Goal: Information Seeking & Learning: Find contact information

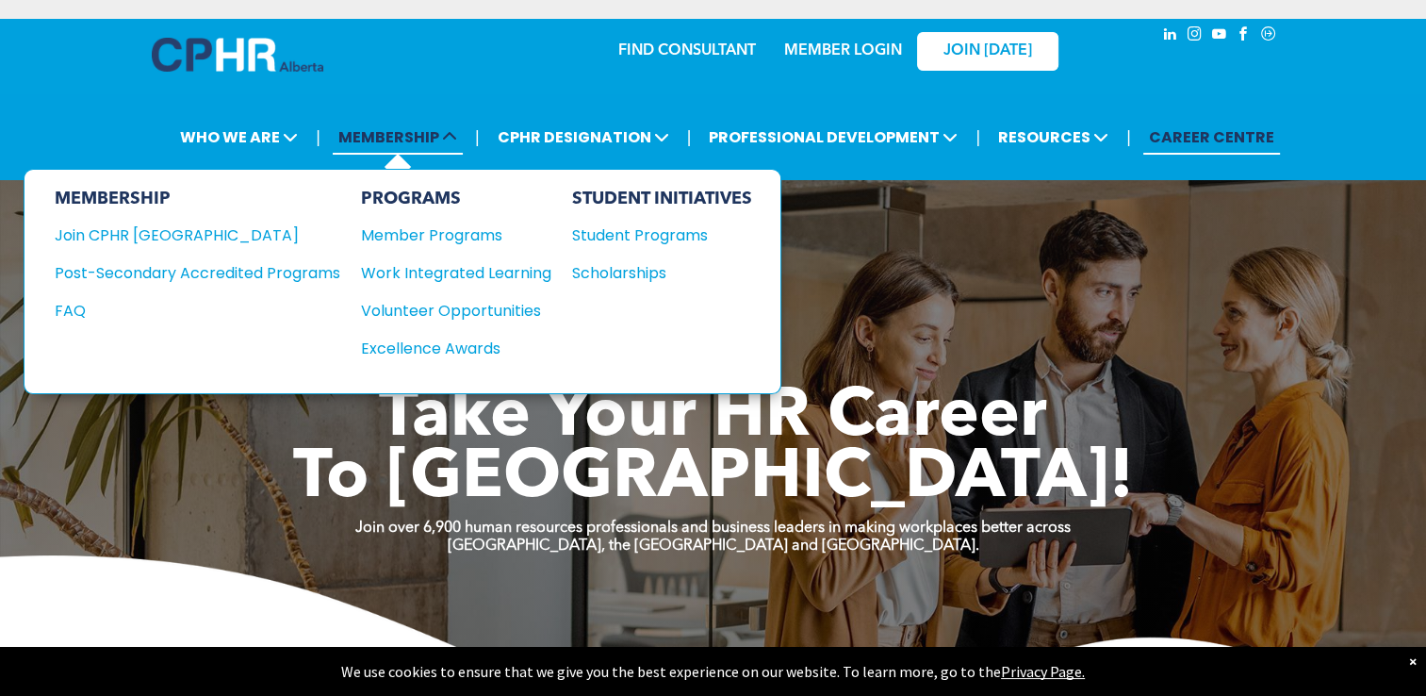
click at [452, 144] on icon at bounding box center [449, 136] width 15 height 15
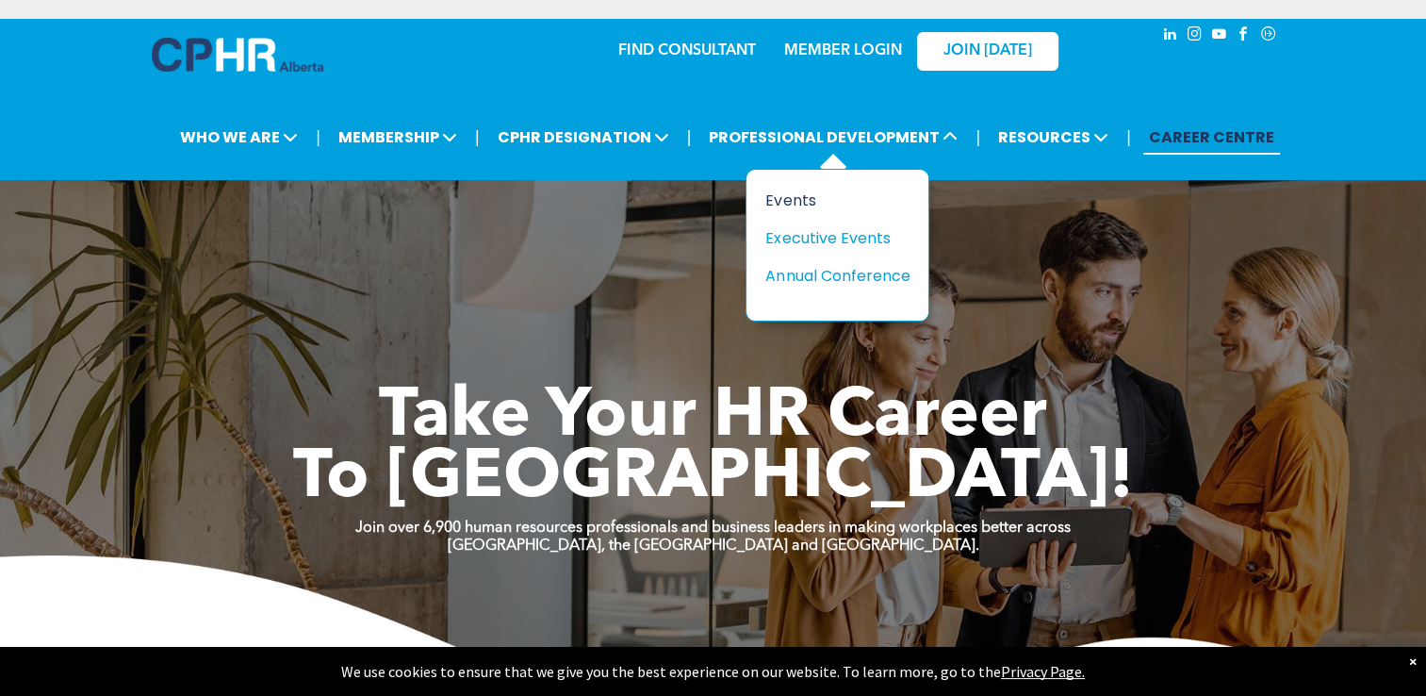
click at [807, 194] on div "Events" at bounding box center [830, 201] width 130 height 24
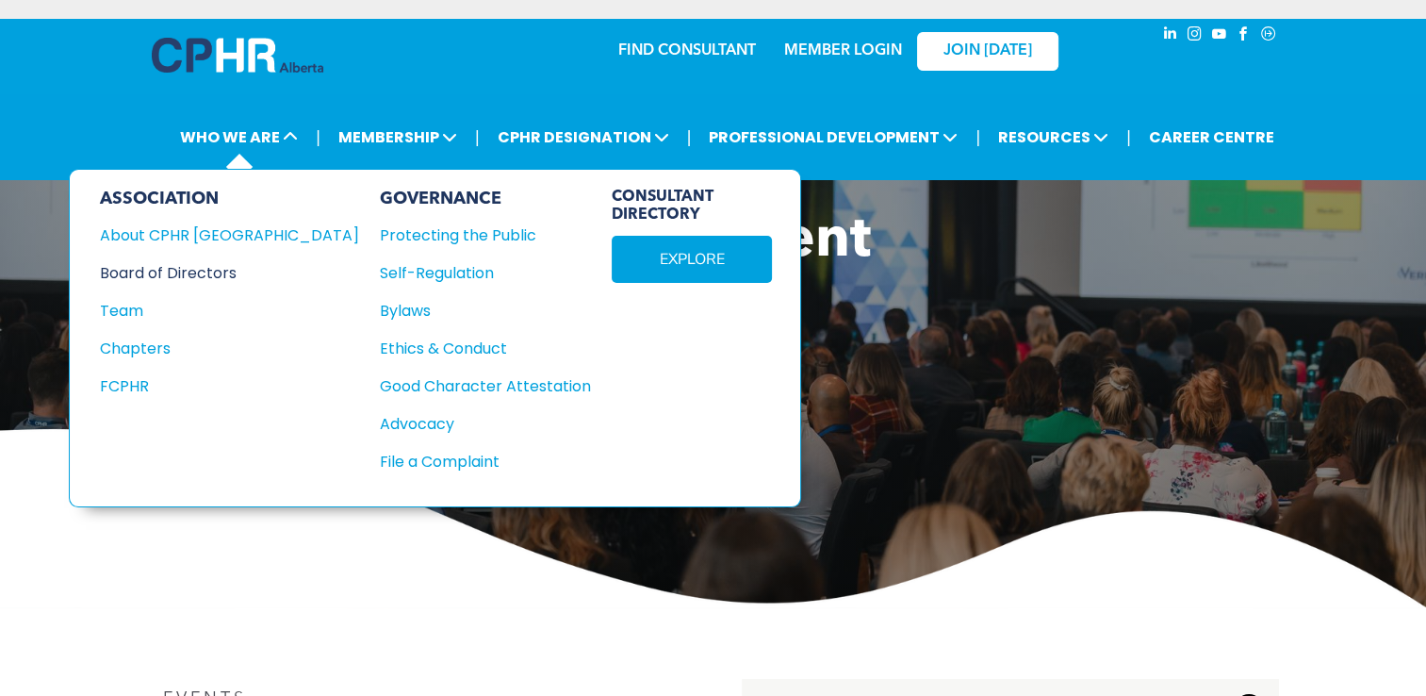
click at [180, 273] on div "Board of Directors" at bounding box center [217, 273] width 234 height 24
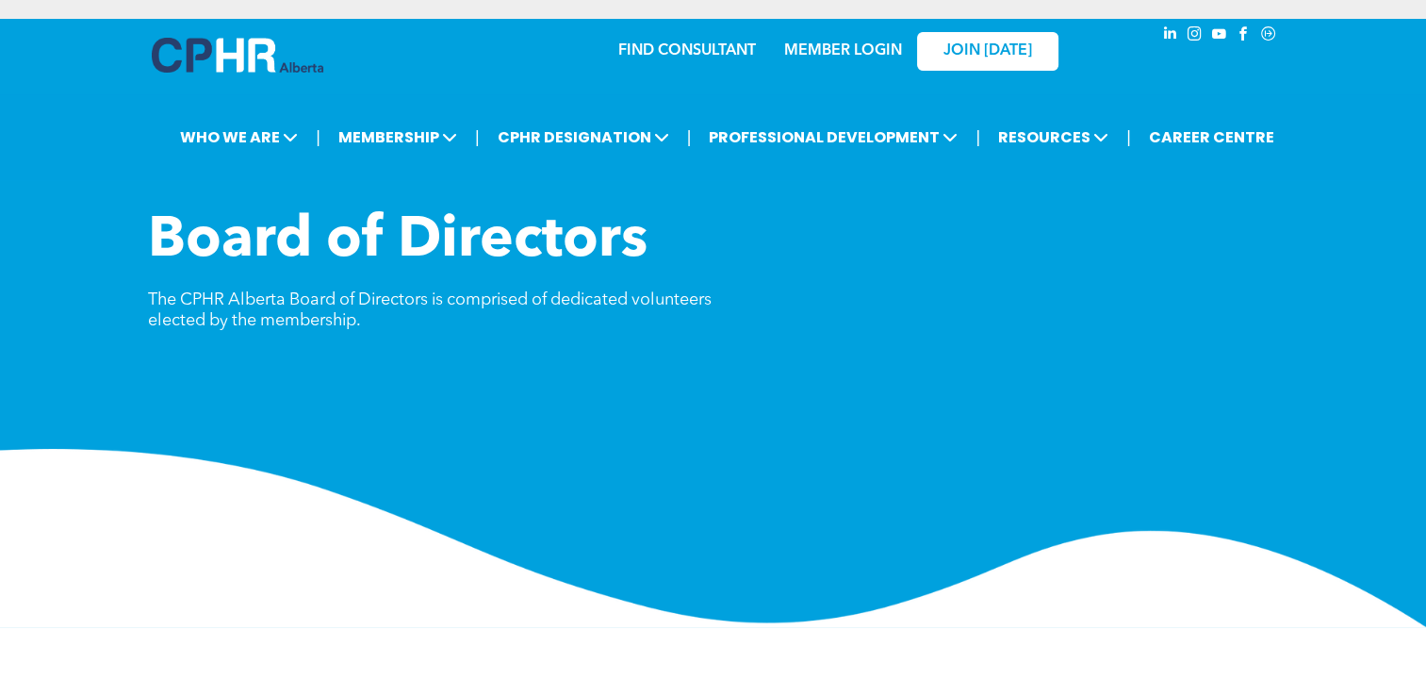
click at [630, 40] on div "FIND CONSULTANT" at bounding box center [698, 45] width 161 height 34
click at [641, 51] on link "FIND CONSULTANT" at bounding box center [687, 50] width 138 height 15
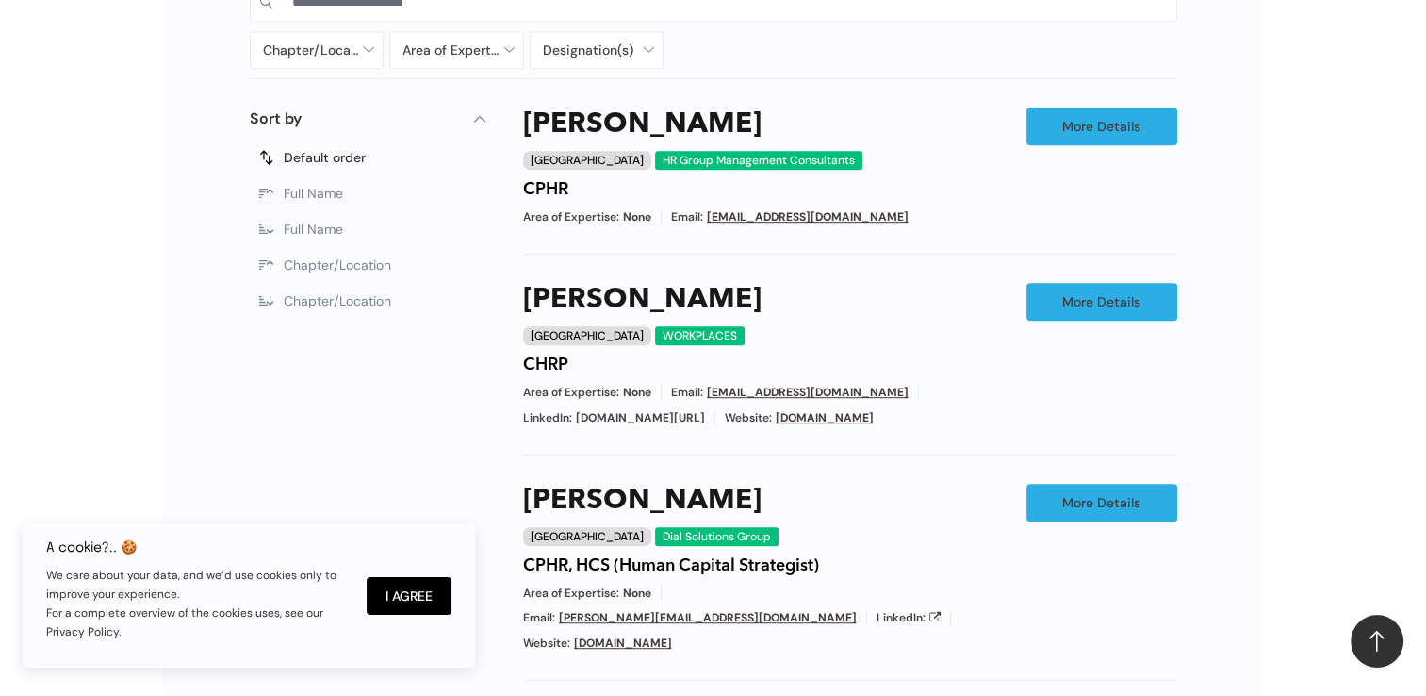
scroll to position [566, 0]
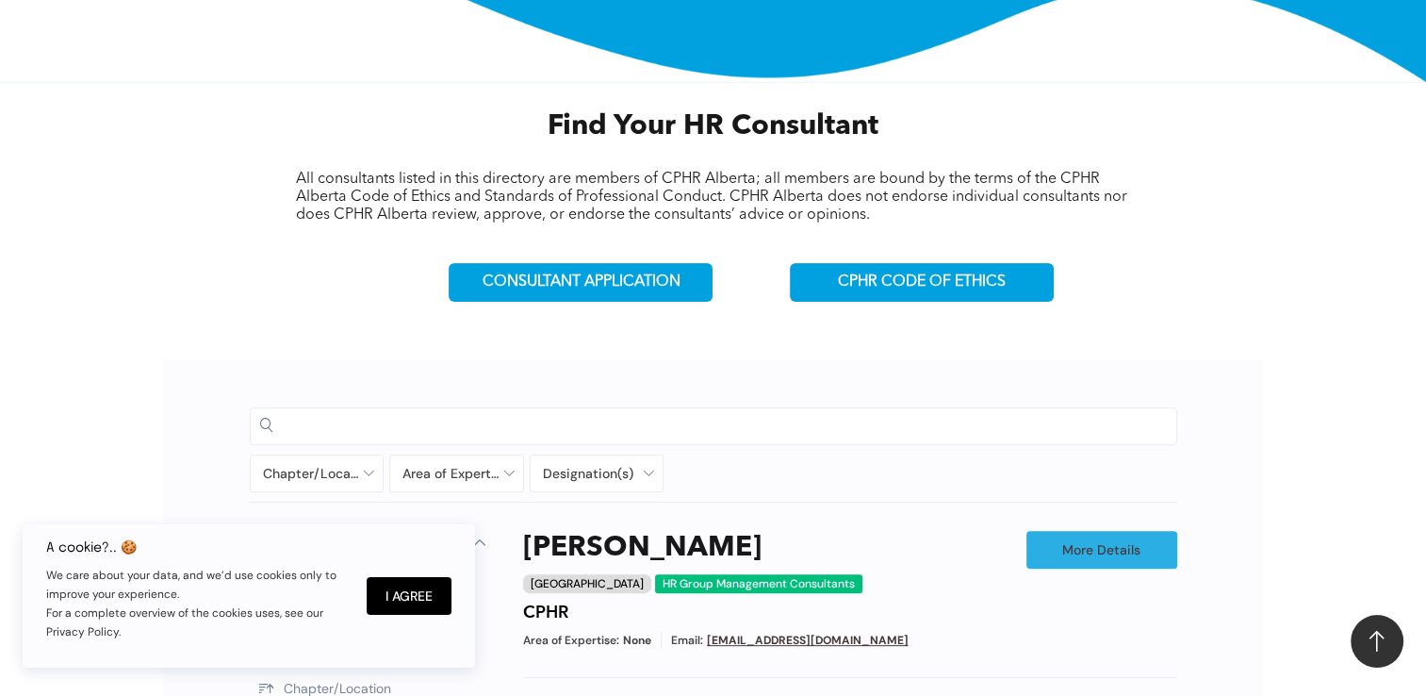
click at [380, 419] on input at bounding box center [729, 425] width 875 height 28
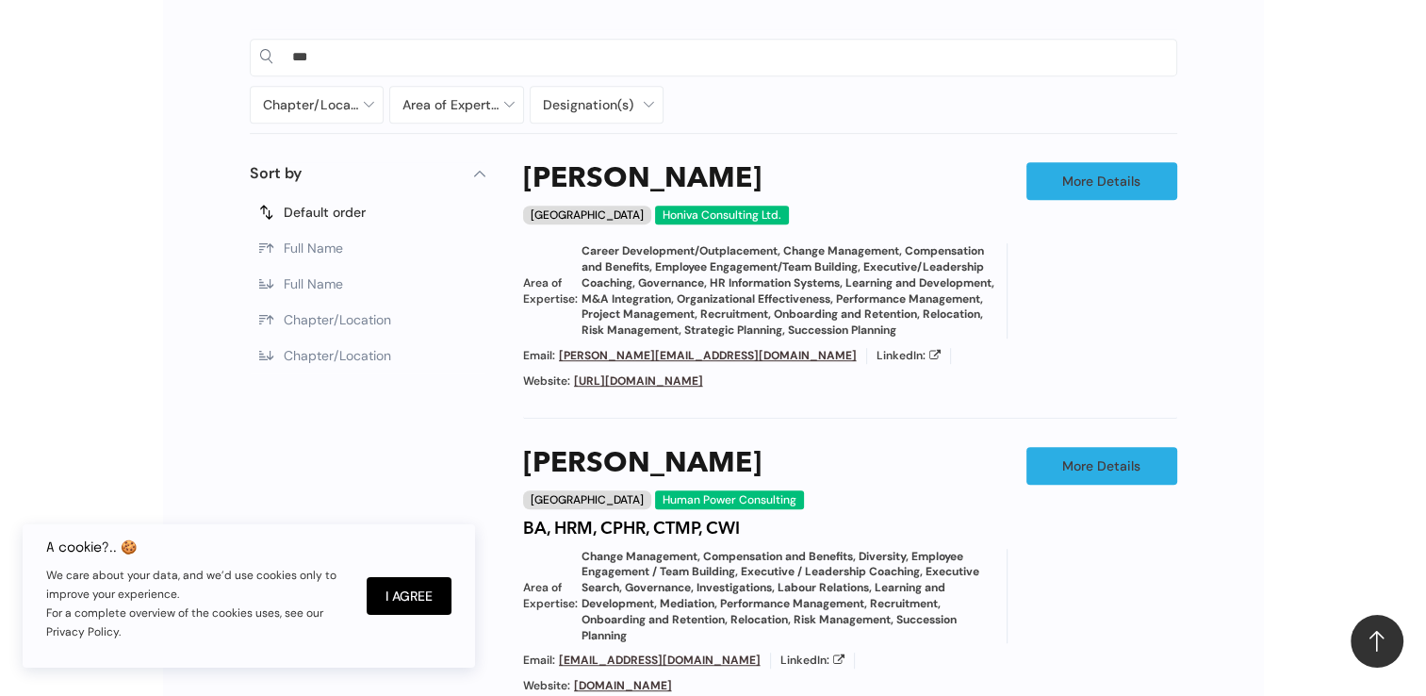
scroll to position [660, 0]
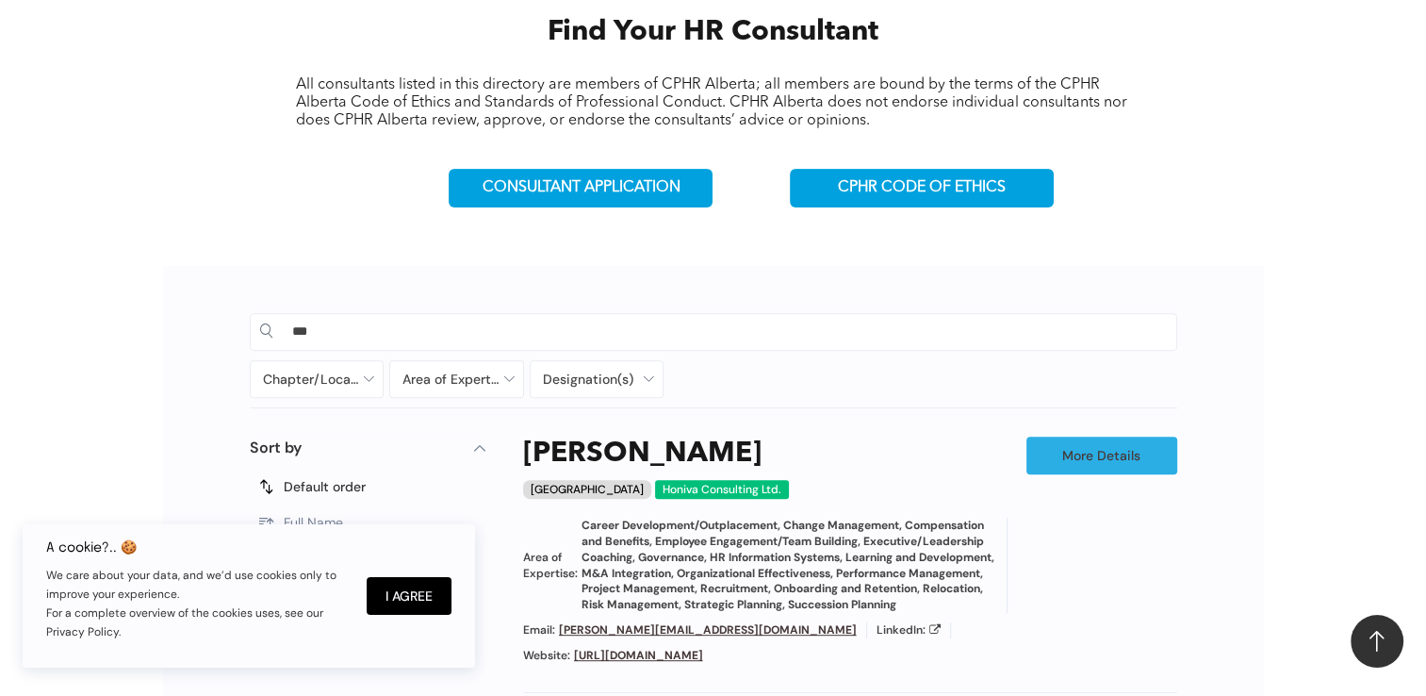
drag, startPoint x: 311, startPoint y: 332, endPoint x: 240, endPoint y: 335, distance: 70.7
click at [240, 335] on div "*** Chapter/Location [GEOGRAPHIC_DATA] [GEOGRAPHIC_DATA] [GEOGRAPHIC_DATA] [GEO…" at bounding box center [713, 668] width 965 height 731
type input "*********"
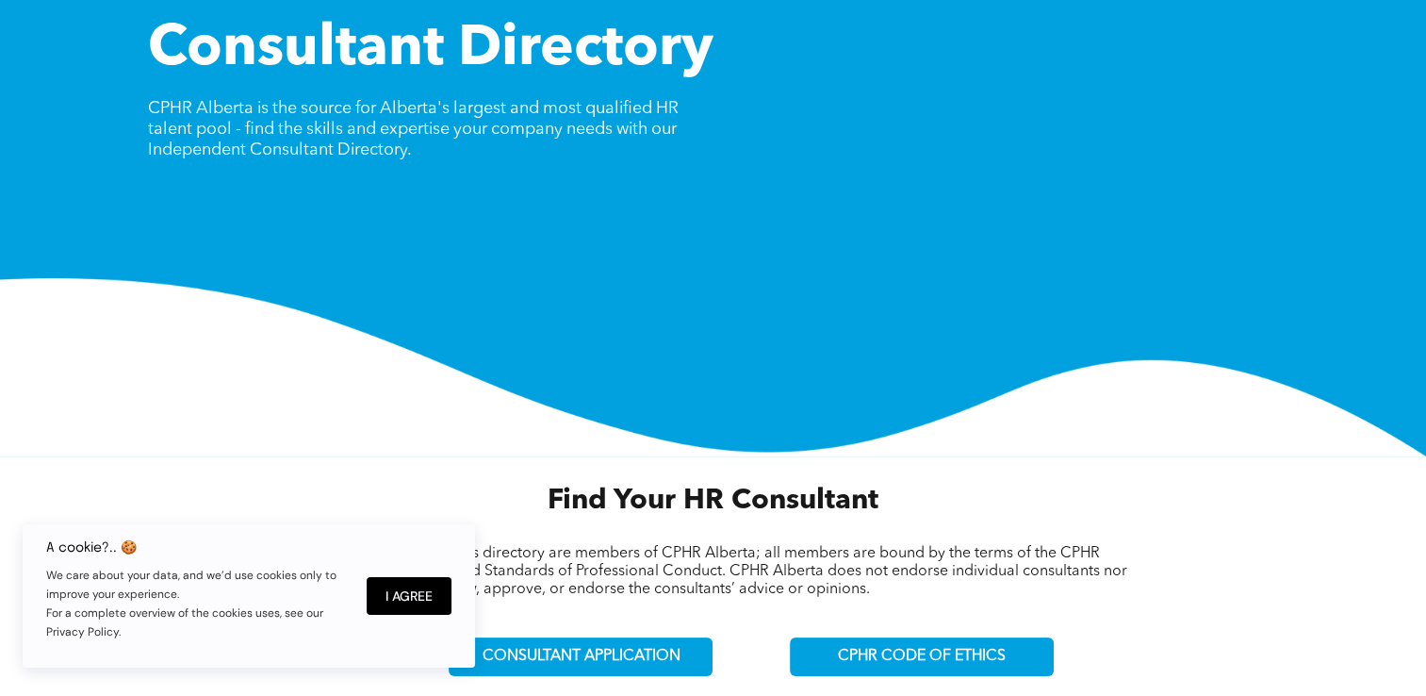
scroll to position [189, 0]
